Goal: Check status

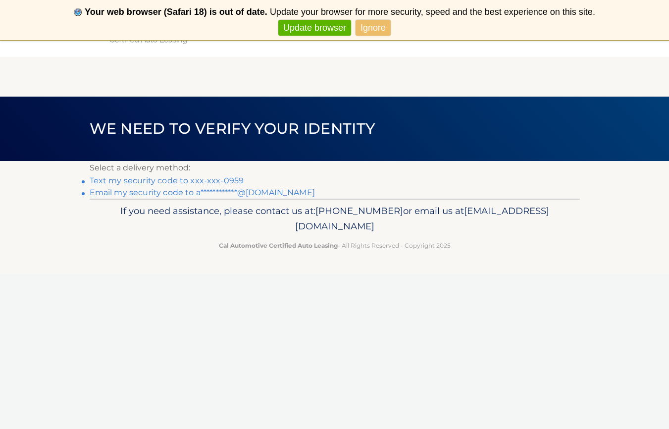
click at [168, 179] on link "Text my security code to xxx-xxx-0959" at bounding box center [167, 180] width 154 height 9
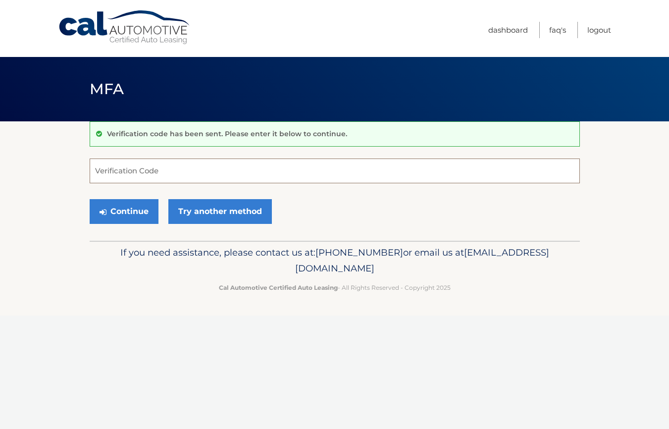
click at [162, 173] on input "Verification Code" at bounding box center [335, 170] width 490 height 25
click at [166, 170] on input "Verification Code" at bounding box center [335, 170] width 490 height 25
type input "642328"
click at [132, 208] on button "Continue" at bounding box center [124, 211] width 69 height 25
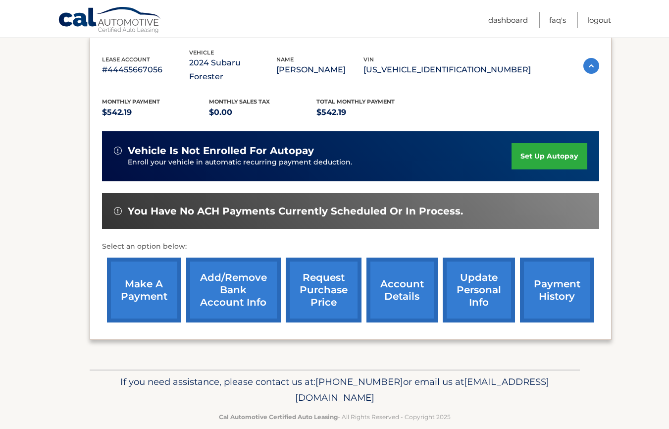
scroll to position [169, 0]
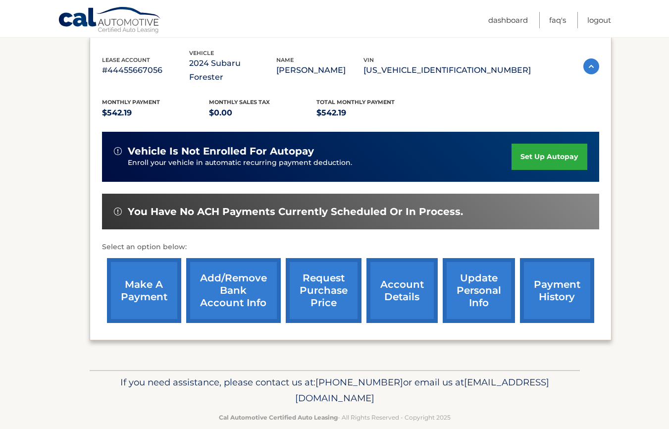
click at [540, 267] on link "payment history" at bounding box center [557, 290] width 74 height 65
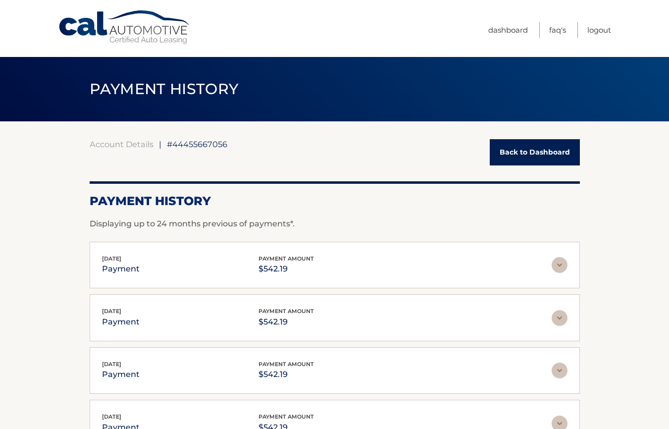
click at [522, 159] on link "Back to Dashboard" at bounding box center [534, 152] width 90 height 26
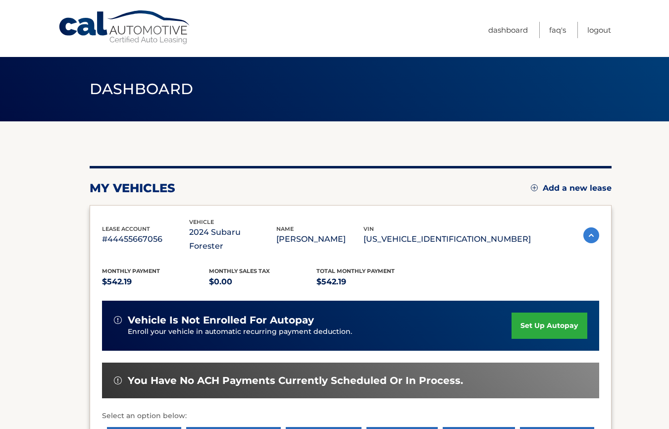
scroll to position [0, 0]
